Goal: Task Accomplishment & Management: Complete application form

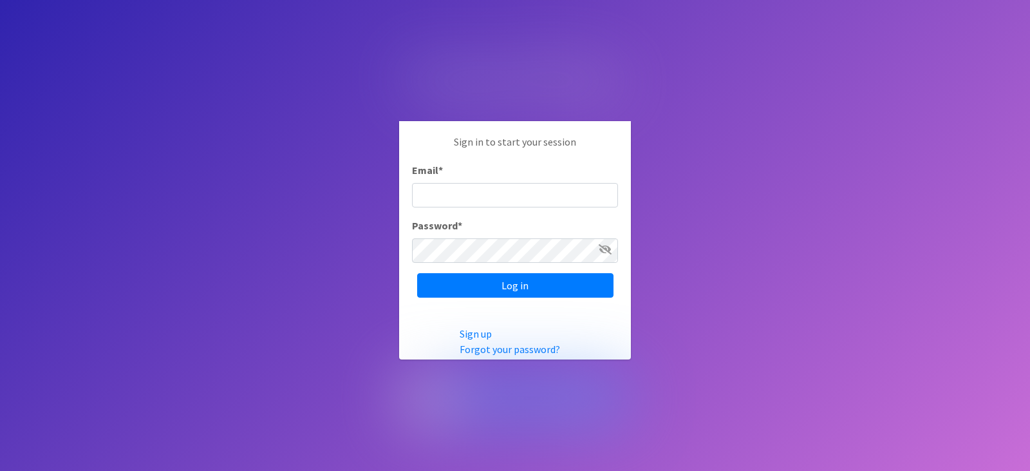
type input "[EMAIL_ADDRESS][DOMAIN_NAME]"
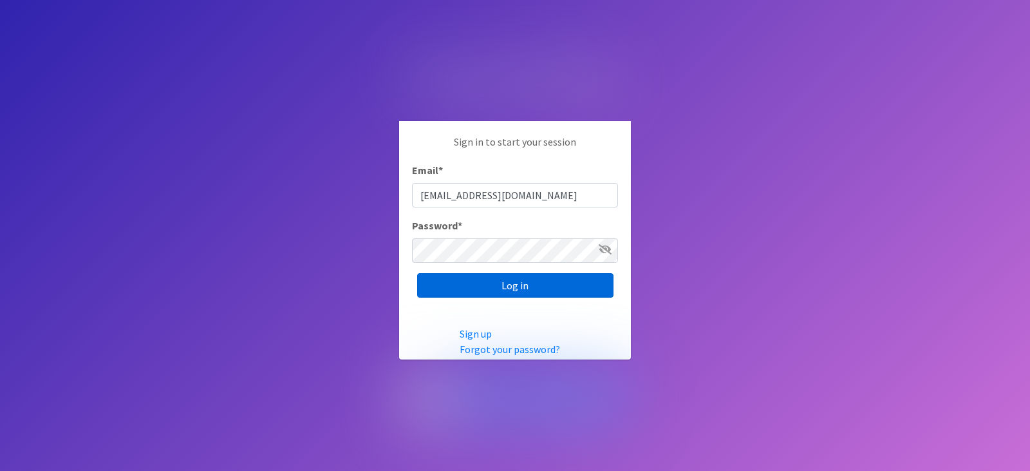
click at [507, 273] on input "Log in" at bounding box center [515, 285] width 196 height 24
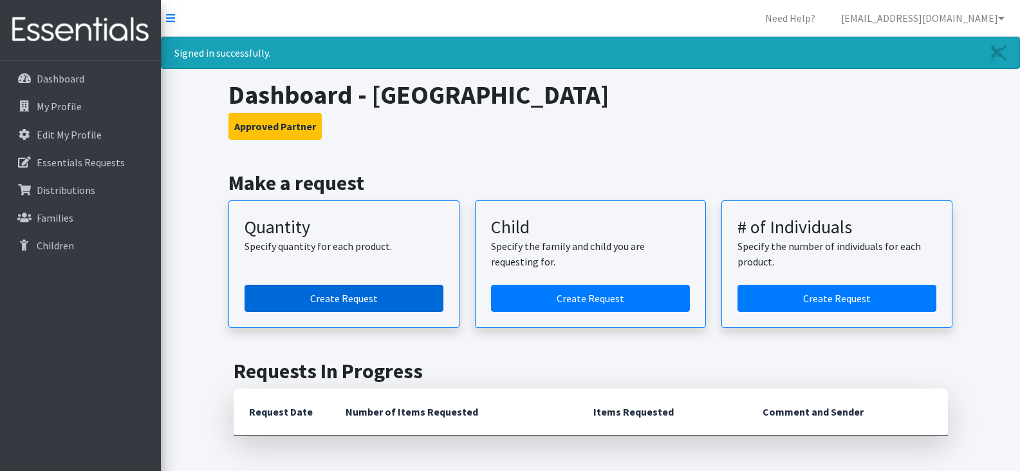
click at [328, 295] on link "Create Request" at bounding box center [344, 298] width 199 height 27
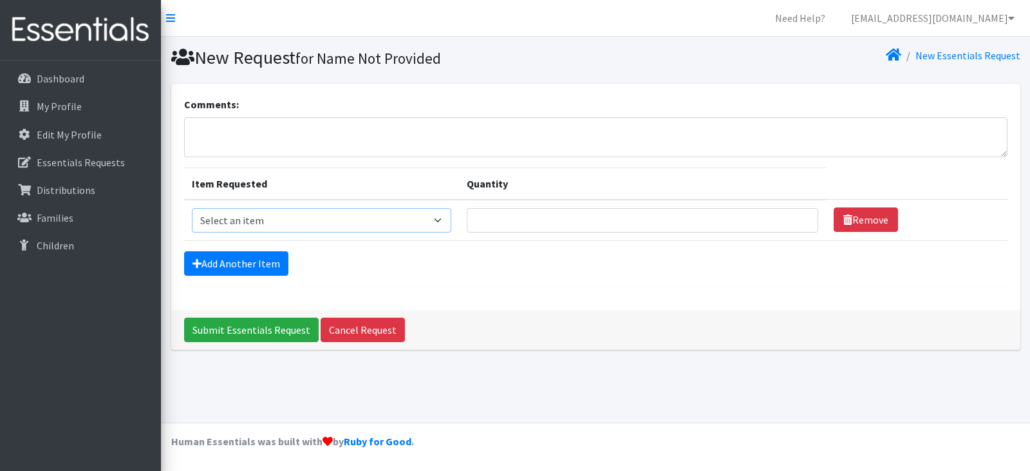
click at [446, 221] on select "Select an item Adult Period Pack Student Period Pack" at bounding box center [321, 220] width 259 height 24
select select "7757"
click at [192, 208] on select "Select an item Adult Period Pack Student Period Pack" at bounding box center [321, 220] width 259 height 24
click at [499, 222] on input "Quantity" at bounding box center [643, 220] width 352 height 24
click at [793, 214] on input "1" at bounding box center [643, 220] width 352 height 24
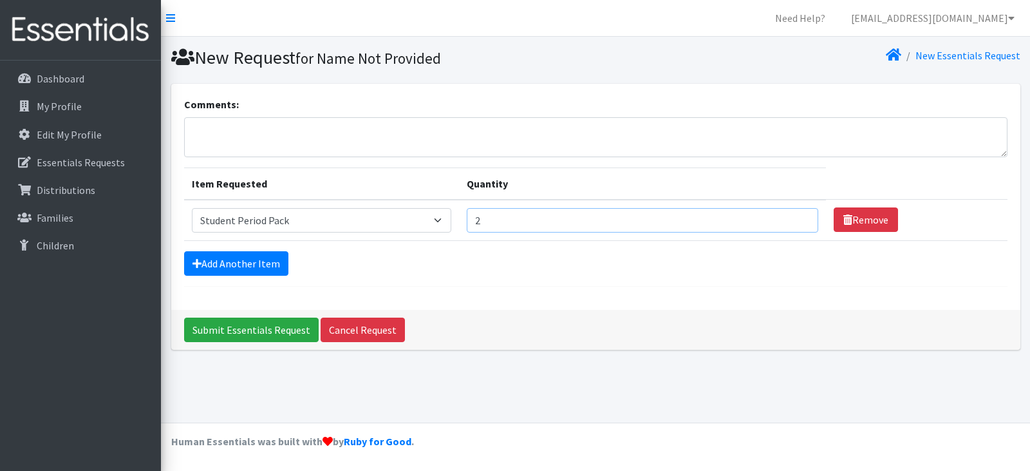
click at [793, 214] on input "2" at bounding box center [643, 220] width 352 height 24
click at [793, 214] on input "3" at bounding box center [643, 220] width 352 height 24
click at [793, 214] on input "21" at bounding box center [643, 220] width 352 height 24
click at [793, 214] on input "31" at bounding box center [643, 220] width 352 height 24
click at [793, 214] on input "43" at bounding box center [643, 220] width 352 height 24
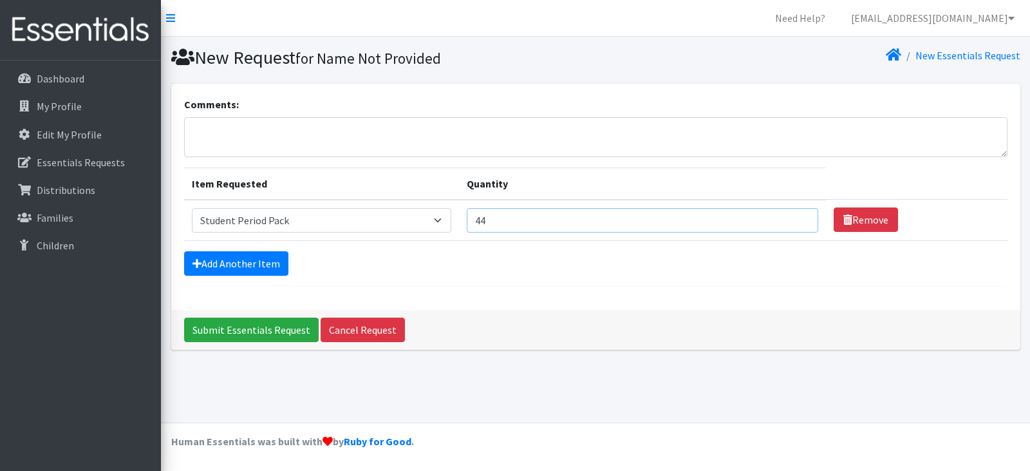
click at [793, 214] on input "44" at bounding box center [643, 220] width 352 height 24
click at [793, 214] on input "45" at bounding box center [643, 220] width 352 height 24
click at [793, 214] on input "46" at bounding box center [643, 220] width 352 height 24
click at [793, 214] on input "47" at bounding box center [643, 220] width 352 height 24
click at [793, 214] on input "48" at bounding box center [643, 220] width 352 height 24
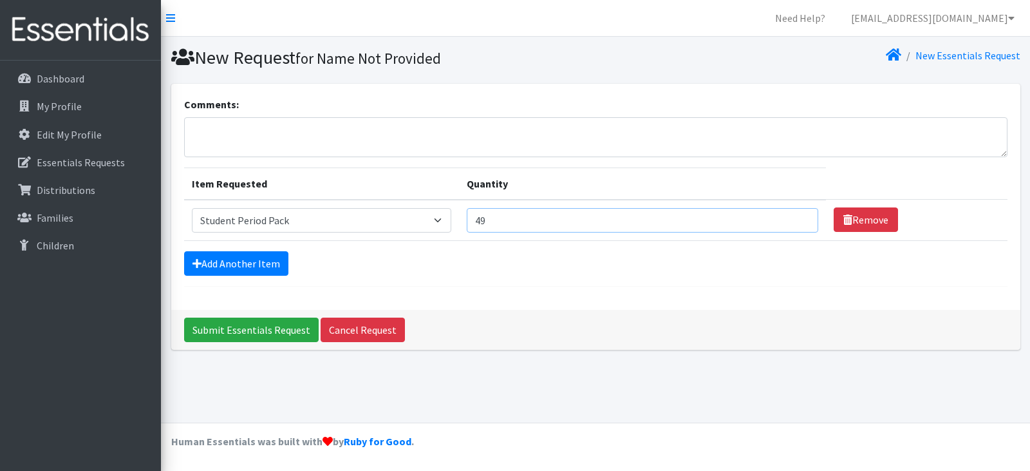
click at [793, 214] on input "49" at bounding box center [643, 220] width 352 height 24
type input "50"
click at [793, 214] on input "50" at bounding box center [643, 220] width 352 height 24
click at [225, 131] on textarea "Comments:" at bounding box center [595, 137] width 823 height 40
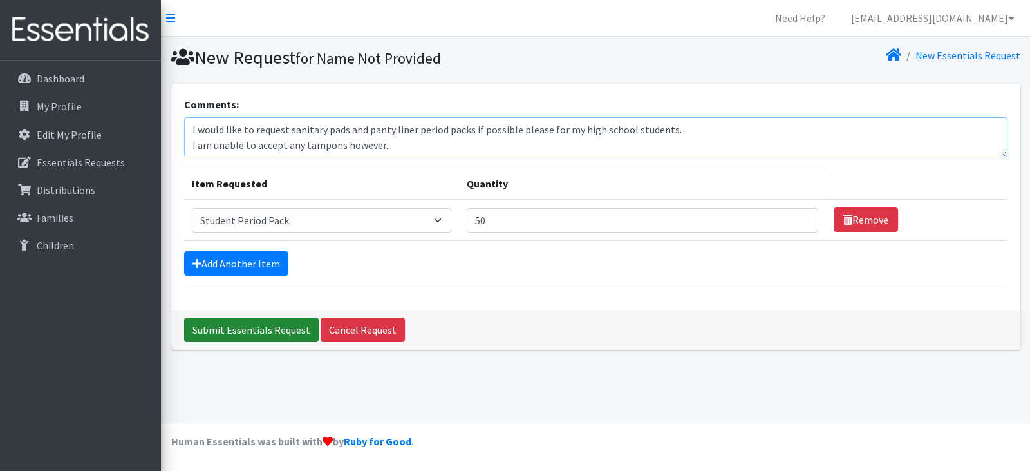
type textarea "I would like to request sanitary pads and panty liner period packs if possible …"
click at [247, 328] on input "Submit Essentials Request" at bounding box center [251, 329] width 135 height 24
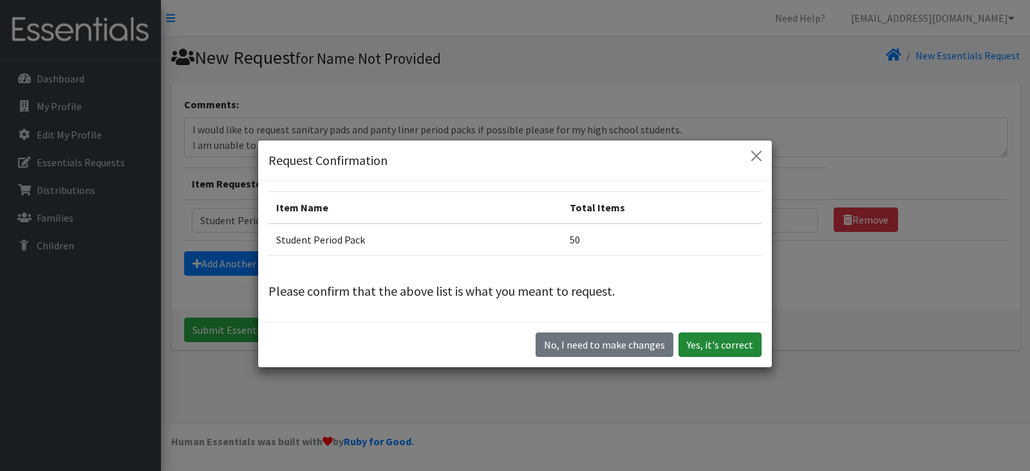
click at [727, 344] on button "Yes, it's correct" at bounding box center [720, 344] width 83 height 24
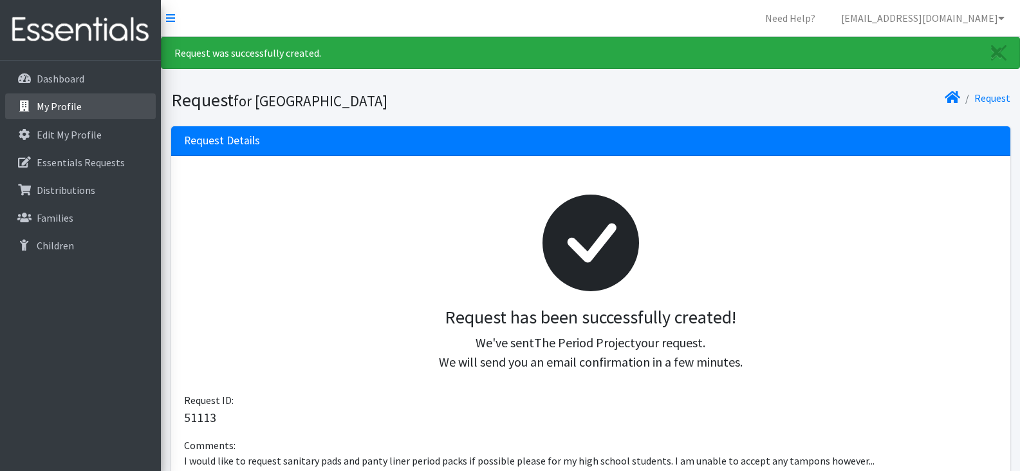
click at [62, 104] on p "My Profile" at bounding box center [59, 106] width 45 height 13
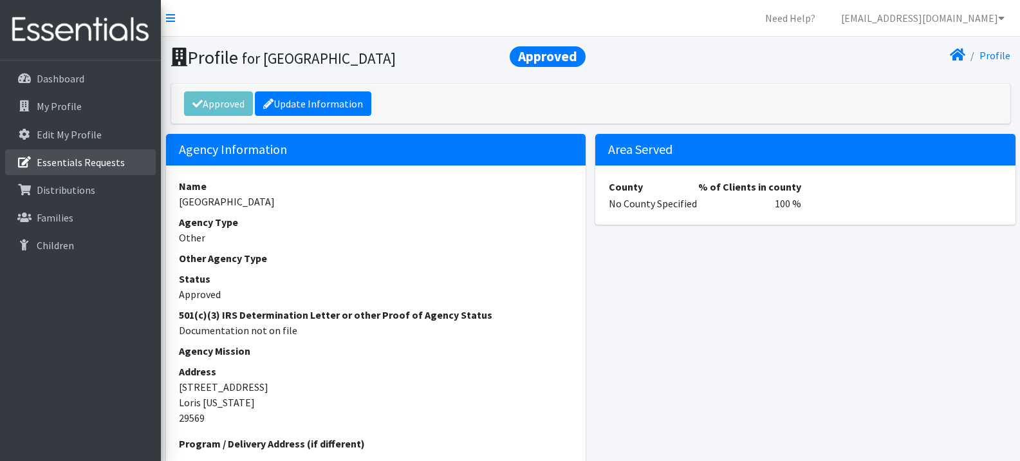
click at [93, 160] on p "Essentials Requests" at bounding box center [81, 162] width 88 height 13
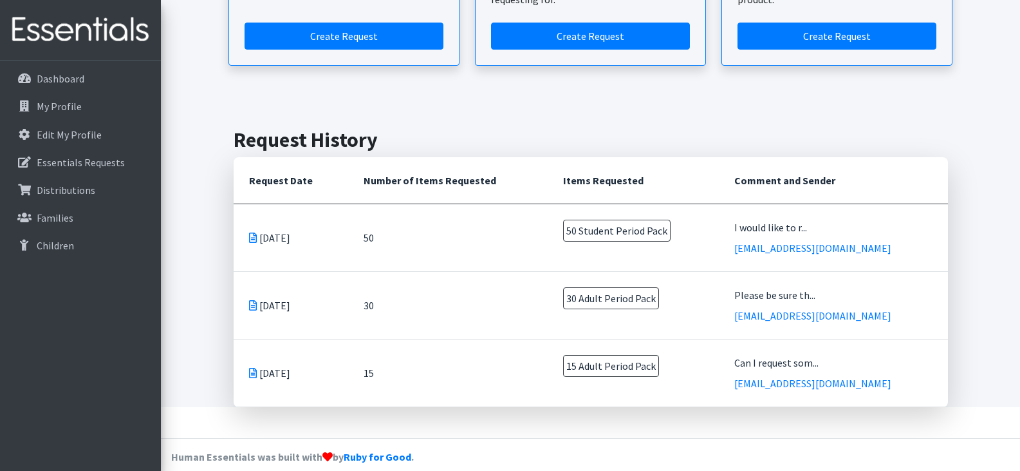
scroll to position [221, 0]
